Goal: Information Seeking & Learning: Learn about a topic

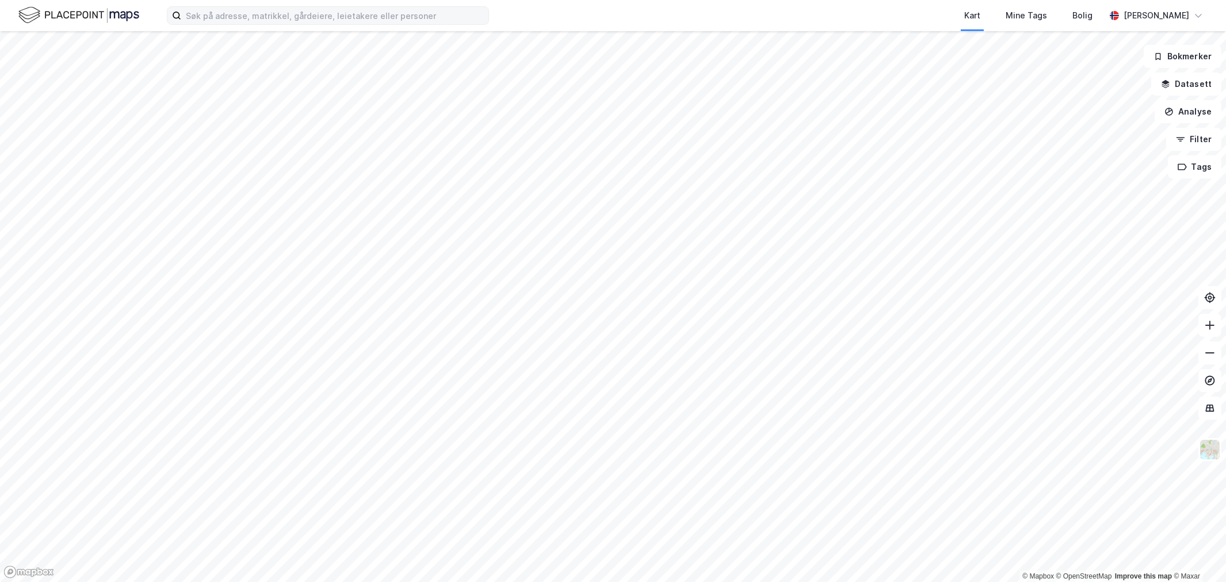
click at [399, 24] on label at bounding box center [328, 15] width 322 height 18
click at [399, 24] on input at bounding box center [334, 15] width 307 height 17
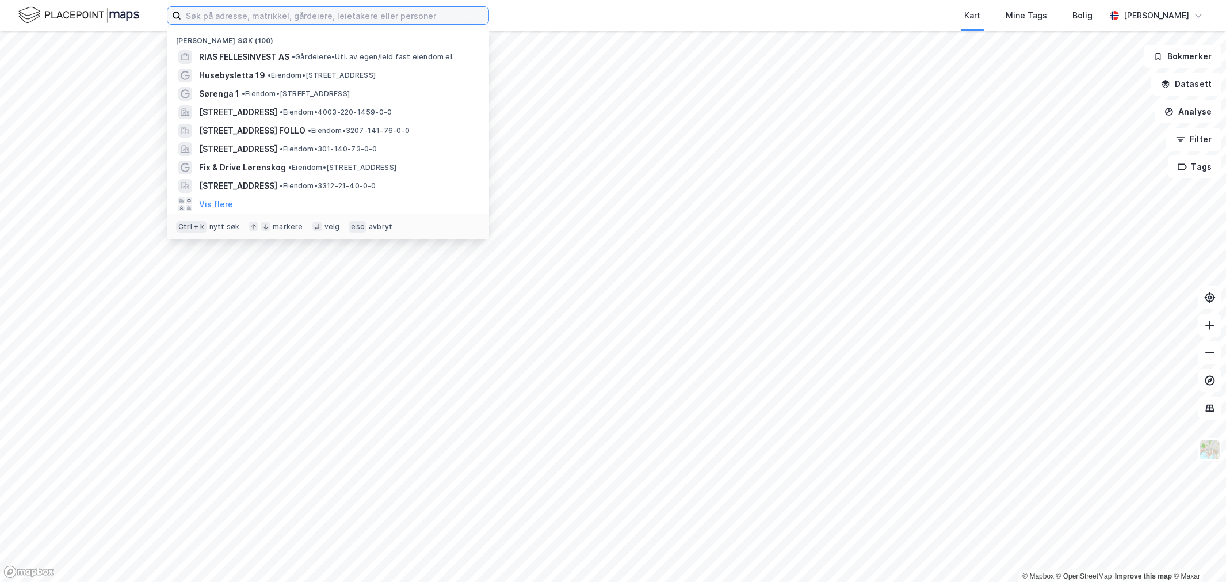
click at [397, 21] on input at bounding box center [334, 15] width 307 height 17
paste input "Ringsaker Industriservice AS"
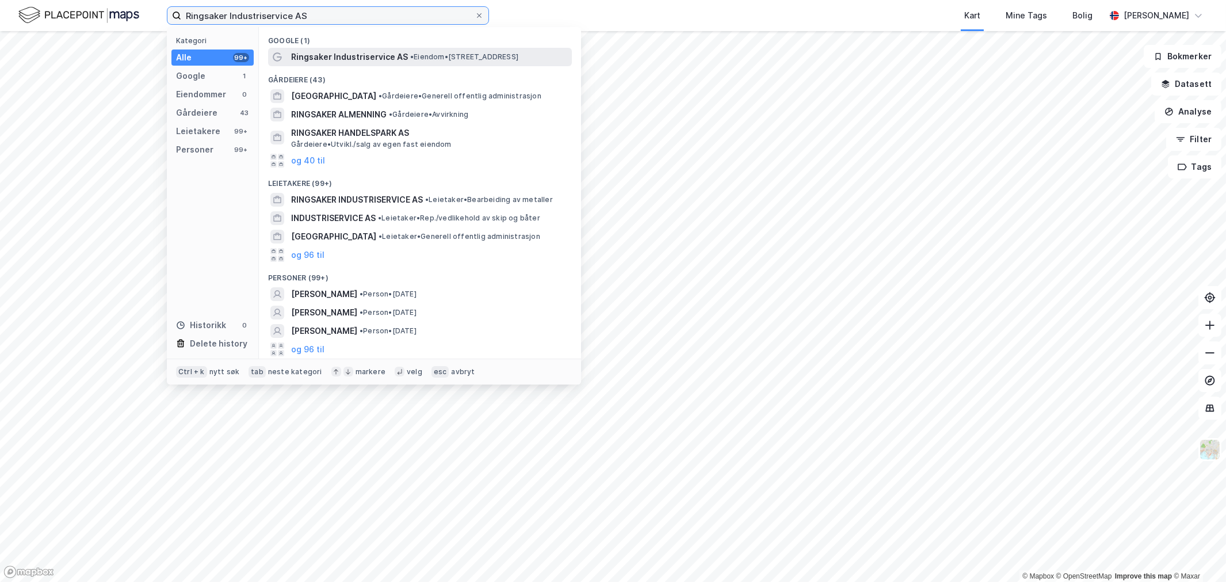
type input "Ringsaker Industriservice AS"
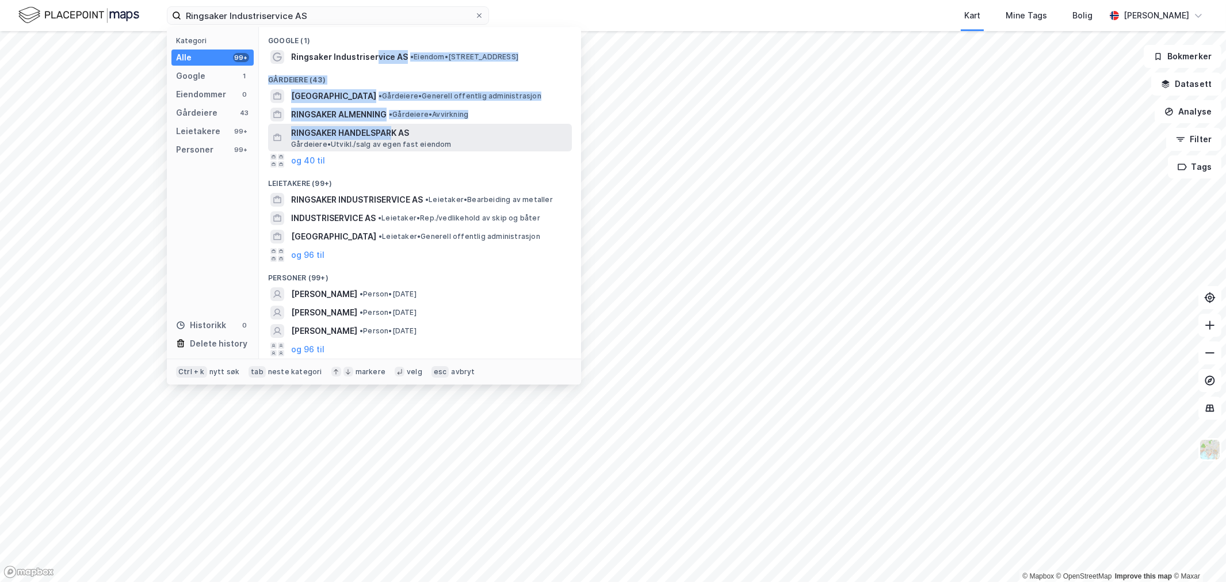
drag, startPoint x: 376, startPoint y: 58, endPoint x: 394, endPoint y: 131, distance: 74.7
click at [393, 129] on div "Google (1) Ringsaker Industriservice AS • Eiendom • [STREET_ADDRESS] (43) [GEOG…" at bounding box center [420, 192] width 322 height 331
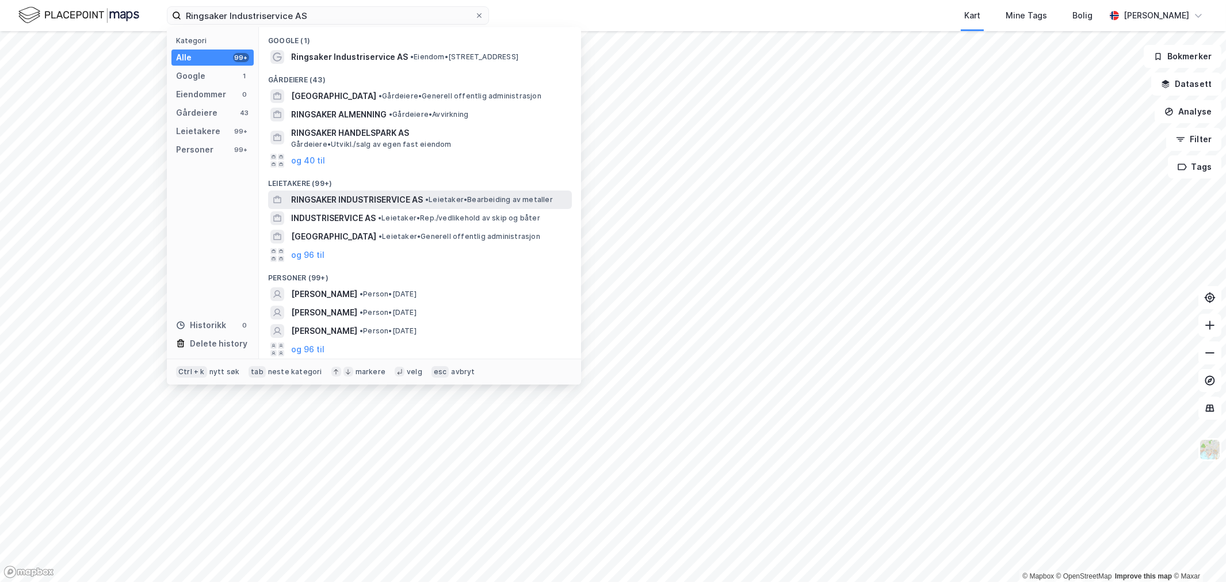
click at [405, 193] on span "RINGSAKER INDUSTRISERVICE AS" at bounding box center [357, 200] width 132 height 14
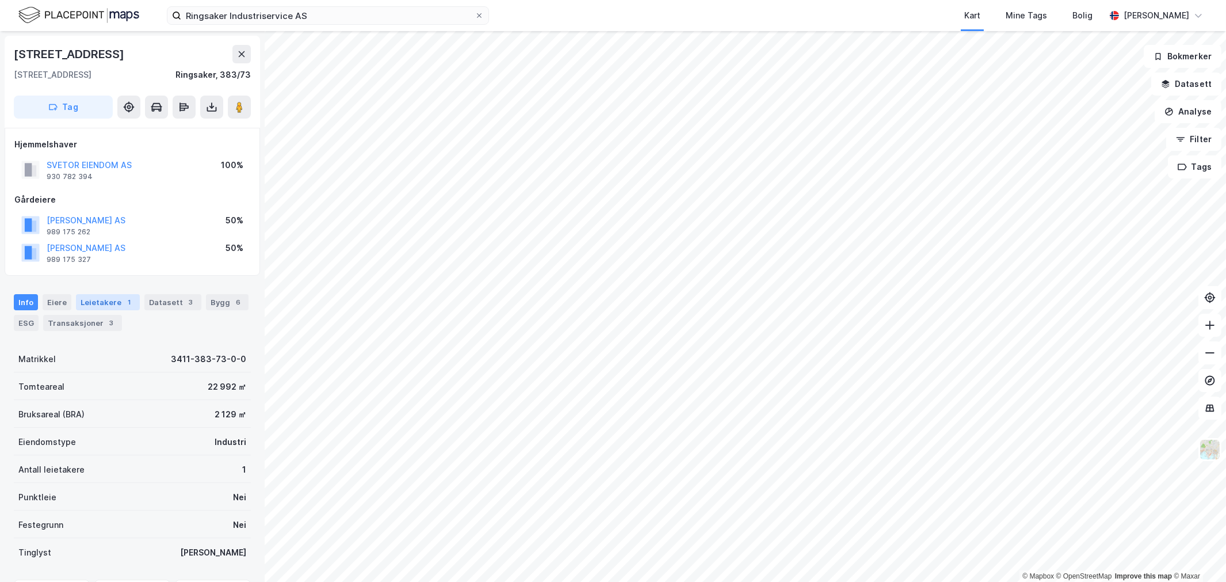
click at [97, 296] on div "Leietakere 1" at bounding box center [108, 302] width 64 height 16
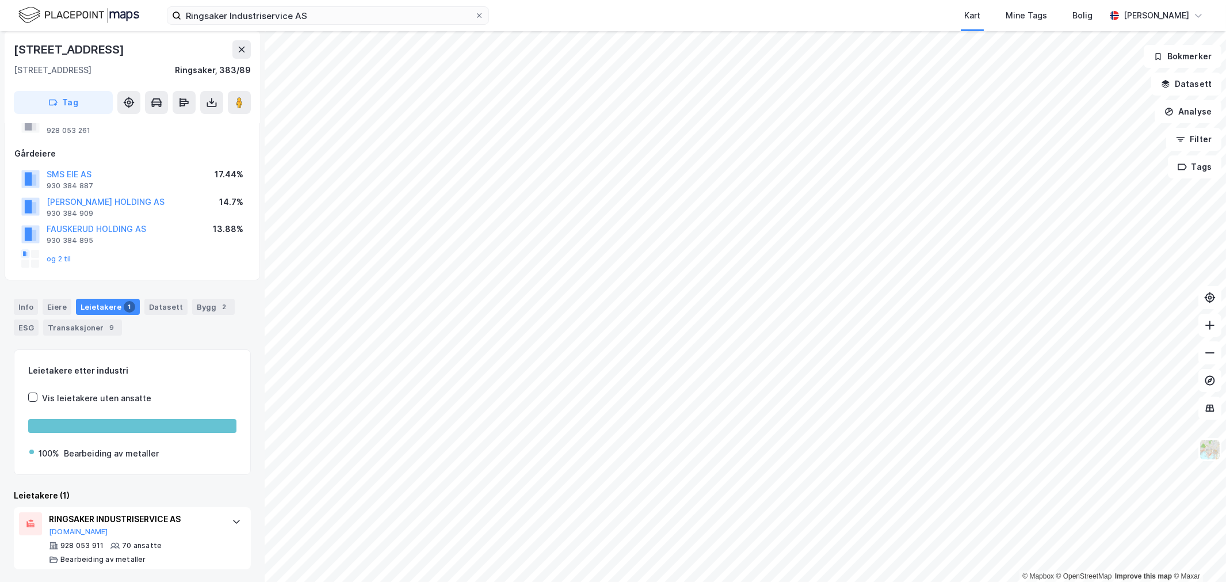
scroll to position [47, 0]
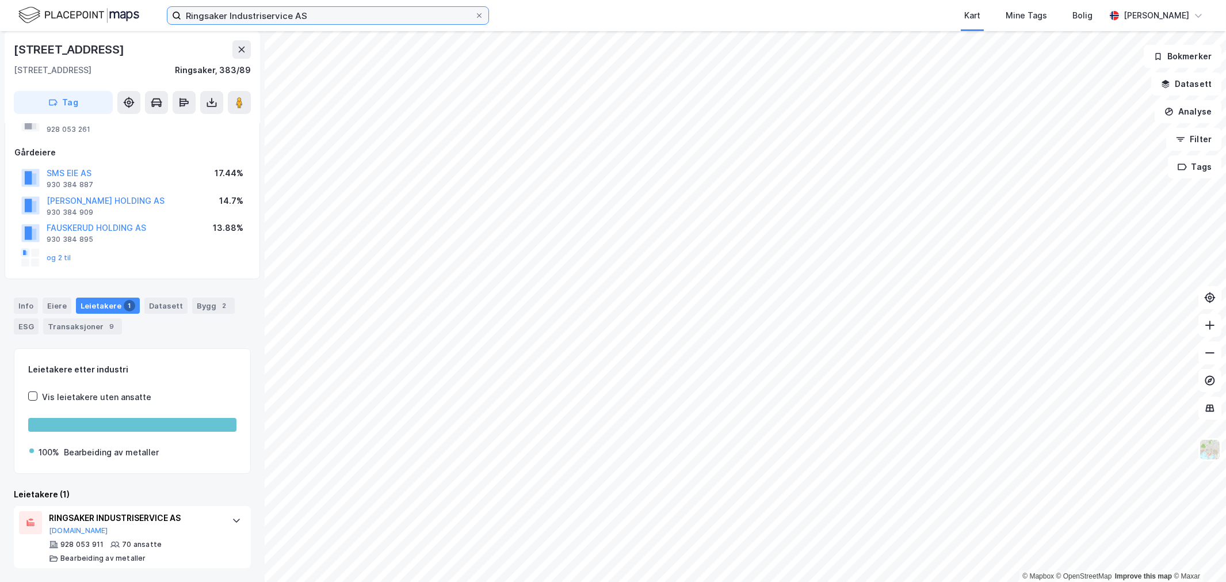
click at [237, 12] on input "Ringsaker Industriservice AS" at bounding box center [327, 15] width 293 height 17
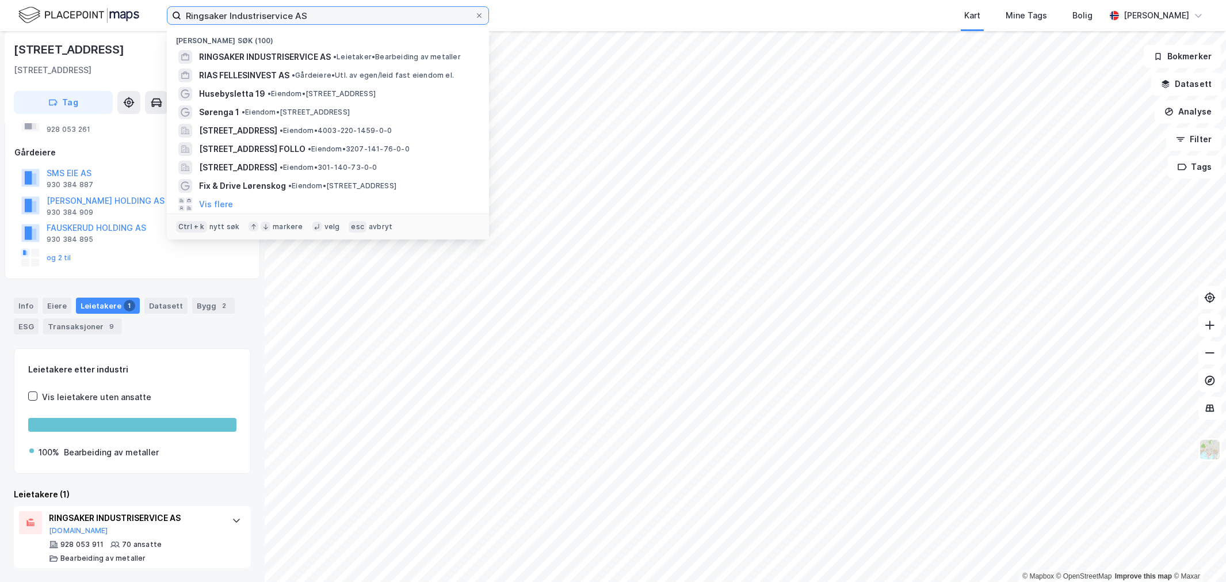
click at [315, 14] on input "Ringsaker Industriservice AS" at bounding box center [327, 15] width 293 height 17
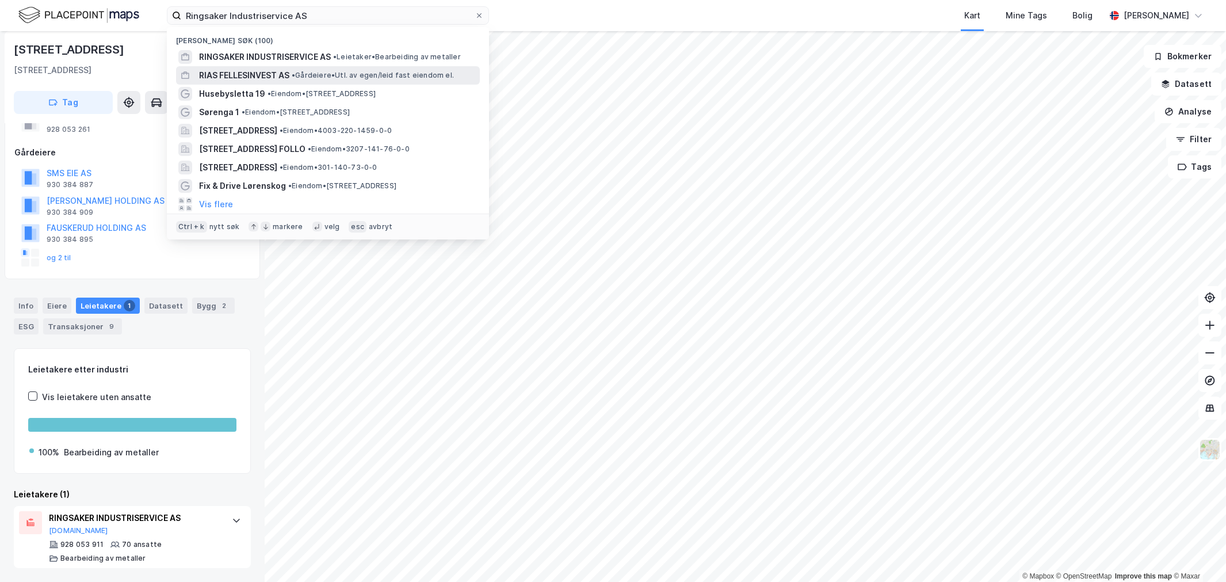
click at [305, 74] on span "• Gårdeiere • Utl. av egen/leid fast eiendom el." at bounding box center [373, 75] width 162 height 9
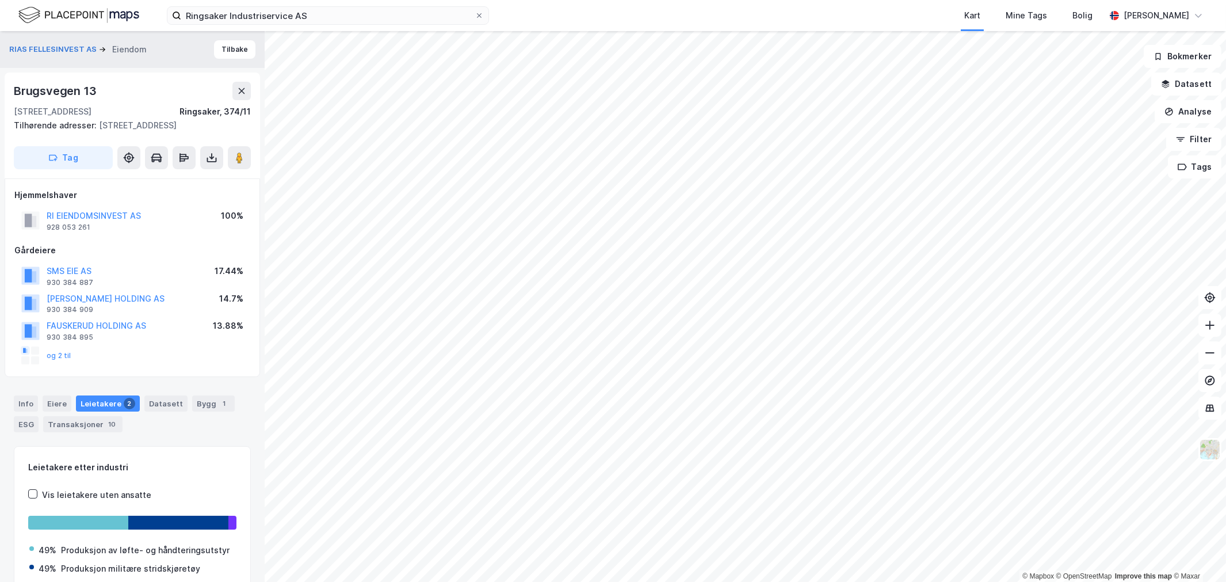
scroll to position [47, 0]
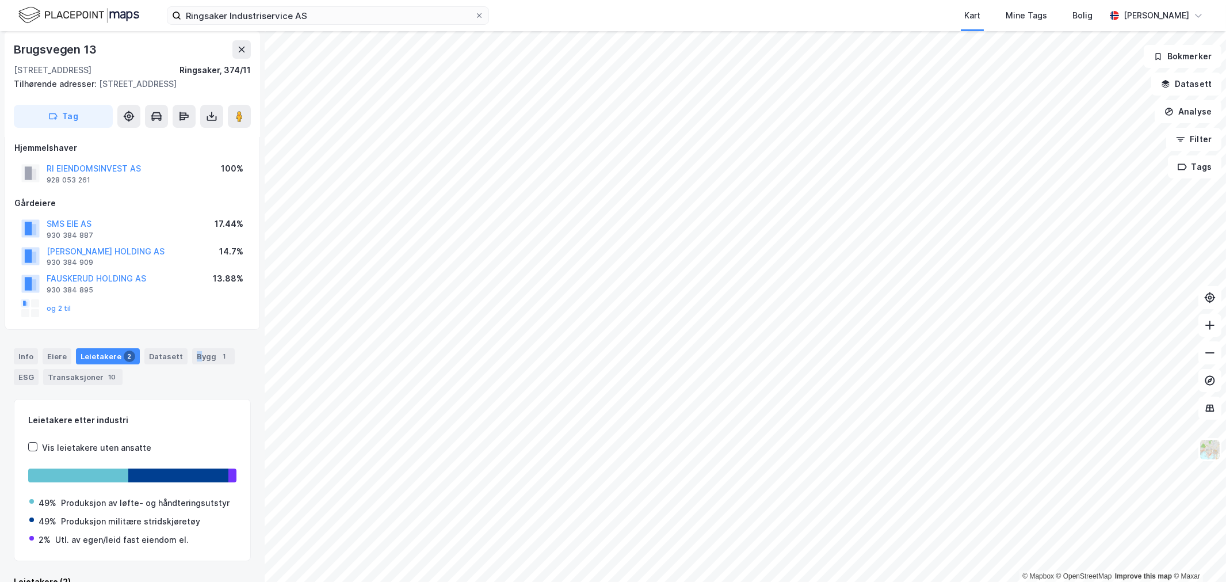
click at [194, 359] on div "Bygg 1" at bounding box center [213, 356] width 43 height 16
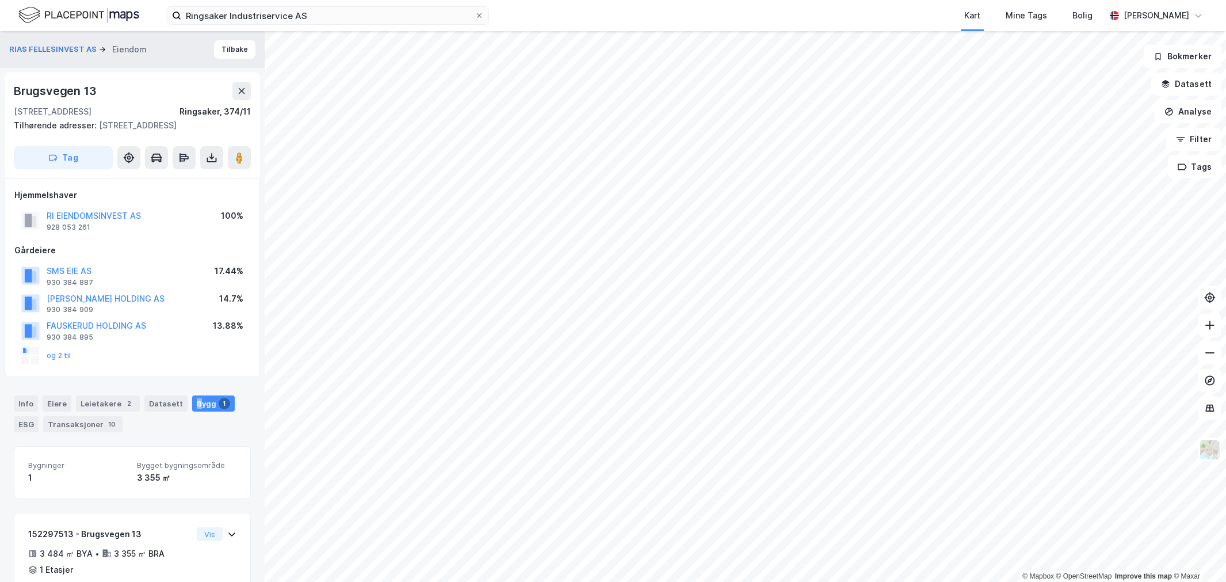
scroll to position [59, 0]
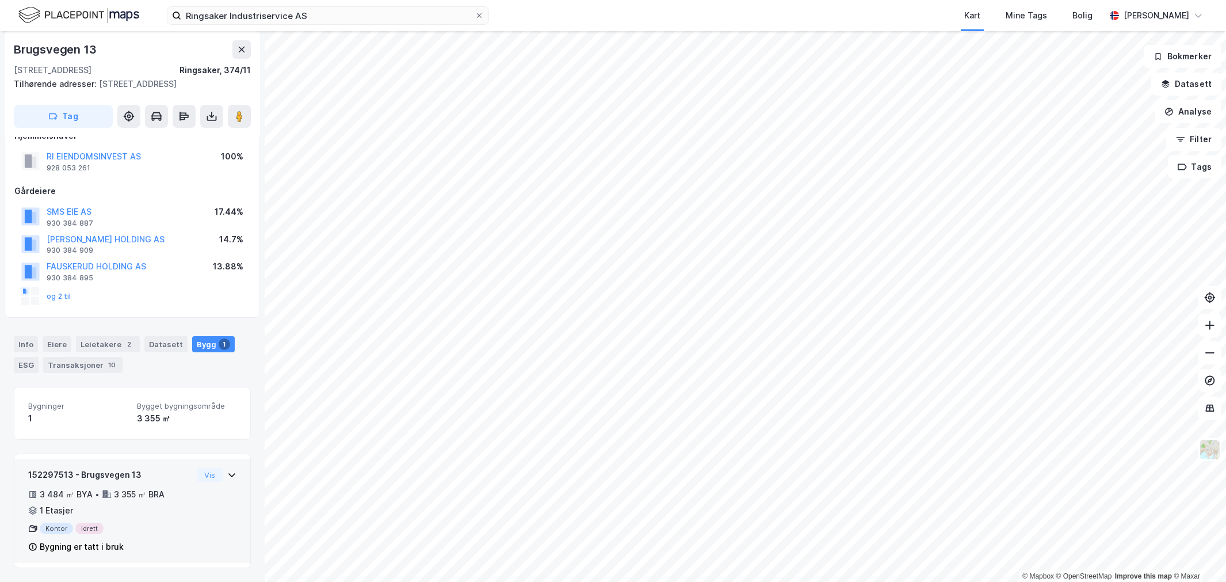
click at [129, 527] on div "Kontor Idrett" at bounding box center [110, 529] width 164 height 12
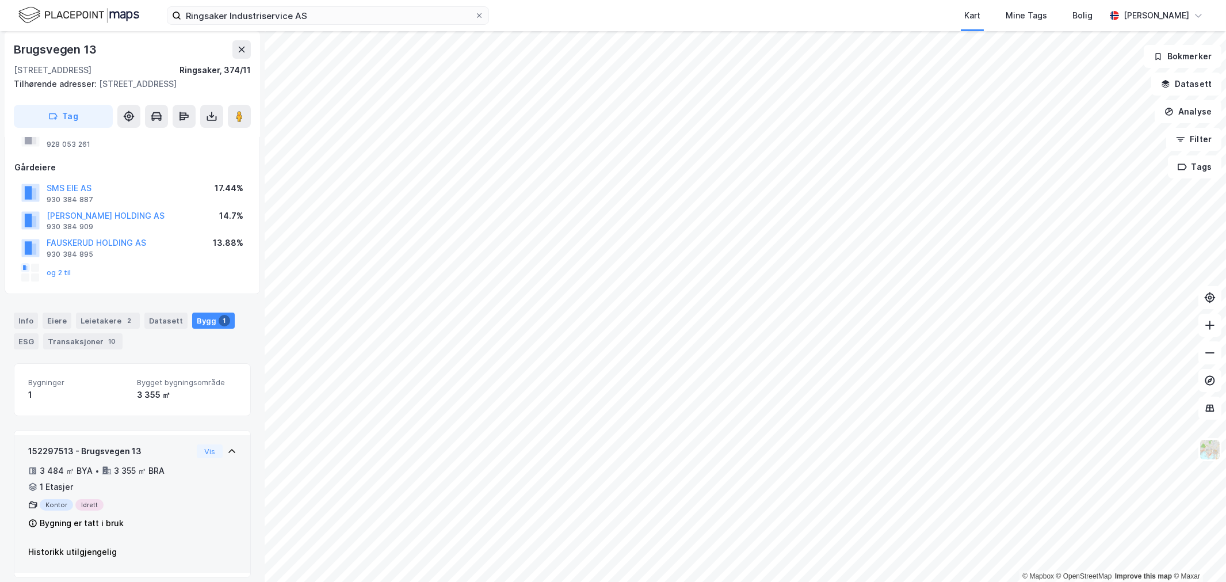
scroll to position [93, 0]
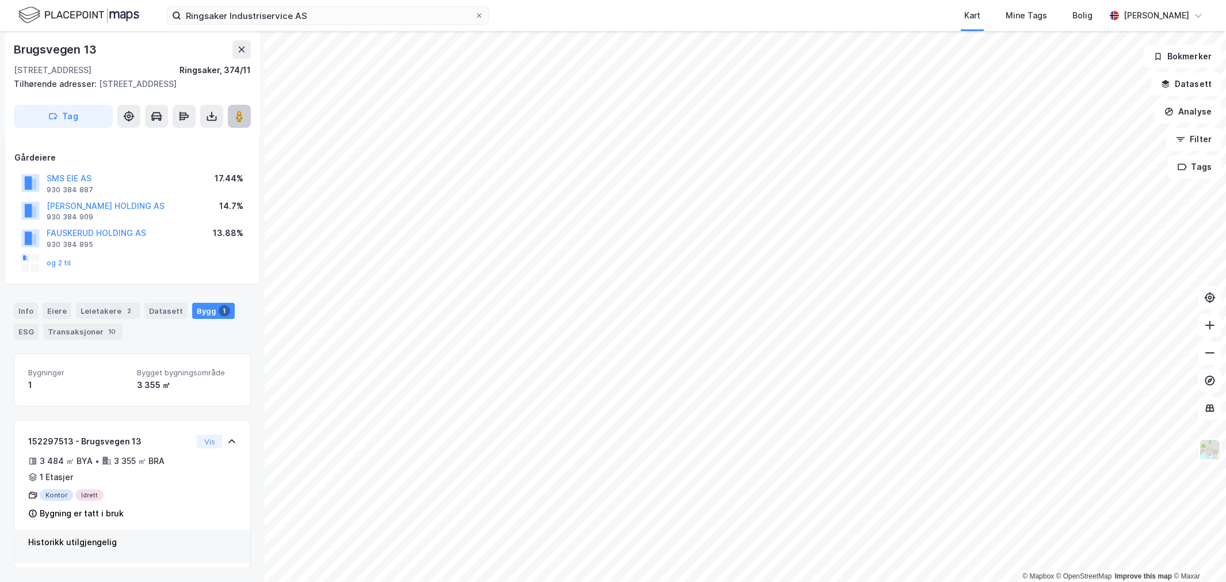
click at [236, 121] on icon at bounding box center [240, 116] width 12 height 12
click at [237, 23] on input "Ringsaker Industriservice AS" at bounding box center [327, 15] width 293 height 17
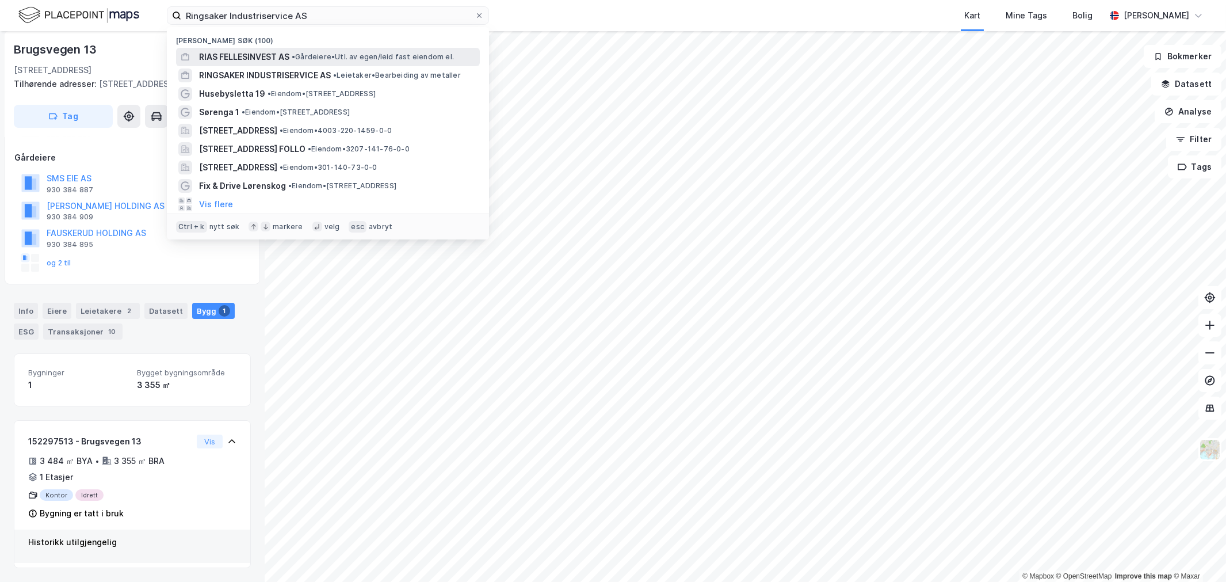
click at [265, 58] on span "RIAS FELLESINVEST AS" at bounding box center [244, 57] width 90 height 14
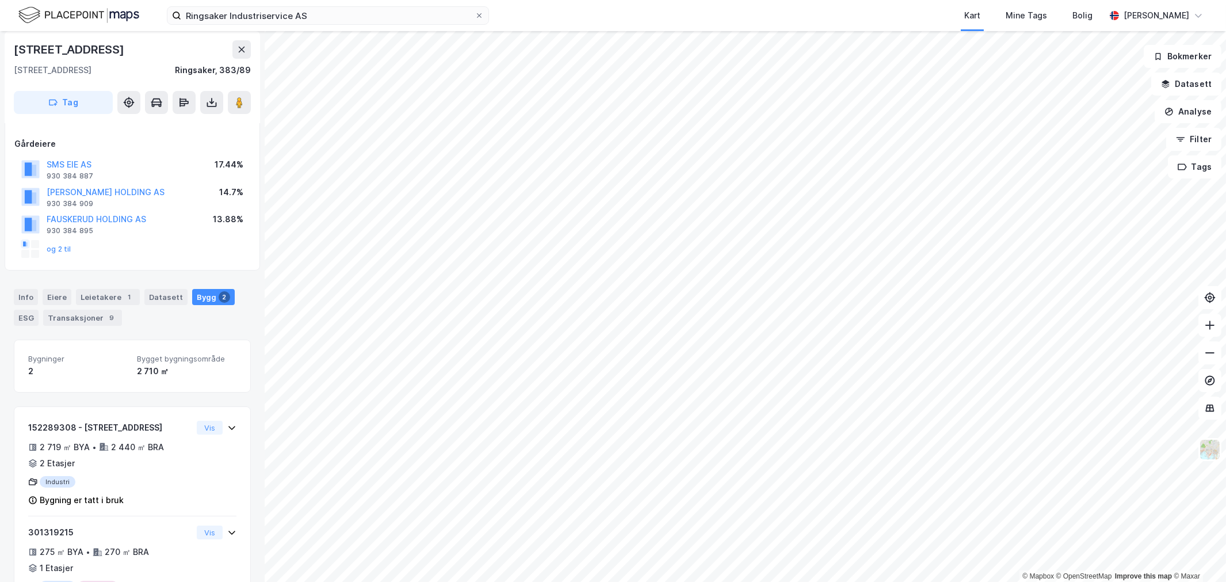
scroll to position [151, 0]
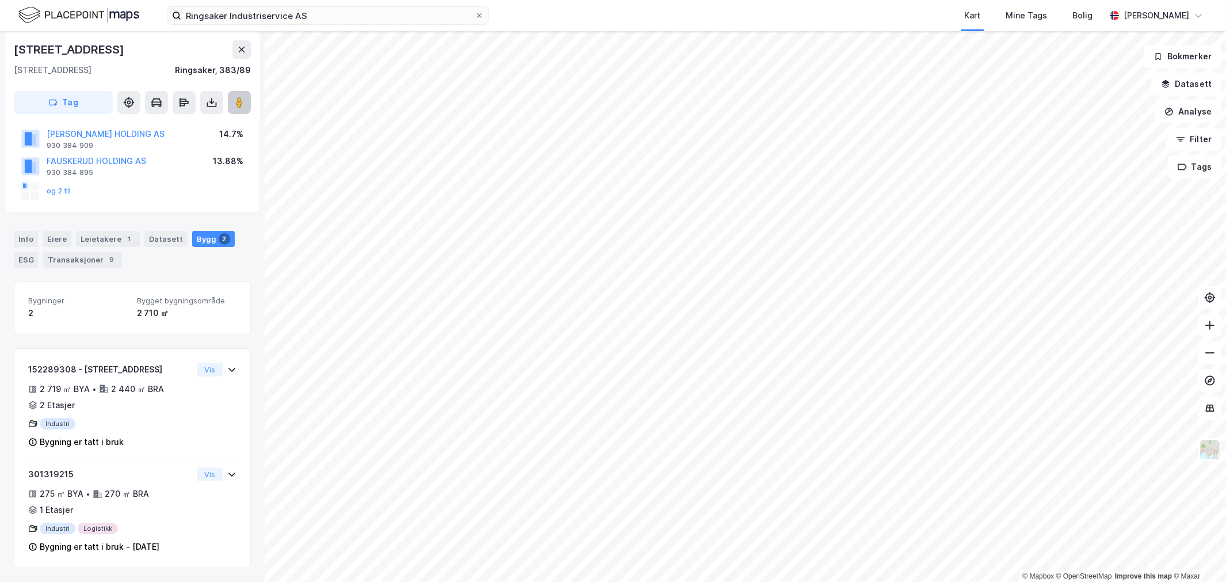
click at [238, 94] on button at bounding box center [239, 102] width 23 height 23
